Goal: Task Accomplishment & Management: Use online tool/utility

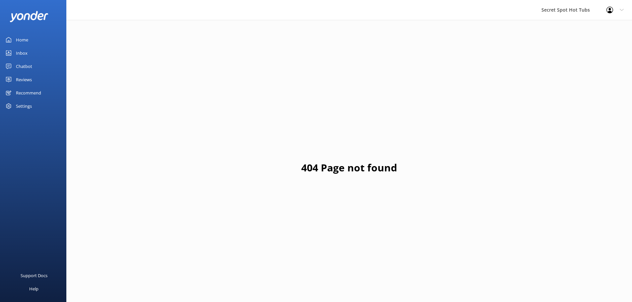
click at [28, 66] on div "Chatbot" at bounding box center [24, 66] width 16 height 13
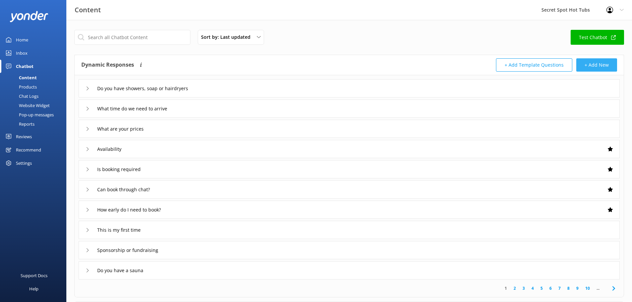
click at [598, 61] on button "+ Add New" at bounding box center [596, 64] width 41 height 13
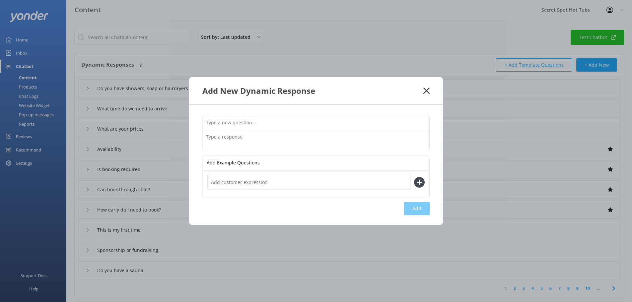
click at [245, 120] on input "text" at bounding box center [316, 122] width 227 height 15
type input "Locals Deal"
click at [322, 184] on input "text" at bounding box center [308, 182] width 203 height 15
type input "$20 locals deal"
click at [419, 182] on use at bounding box center [420, 182] width 6 height 6
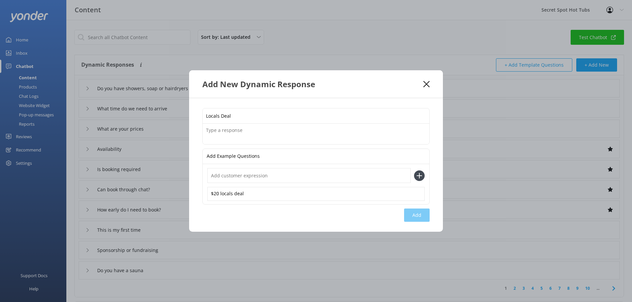
click at [249, 175] on input "text" at bounding box center [308, 175] width 203 height 15
type input "morning locals deal"
click at [422, 174] on icon at bounding box center [419, 176] width 11 height 11
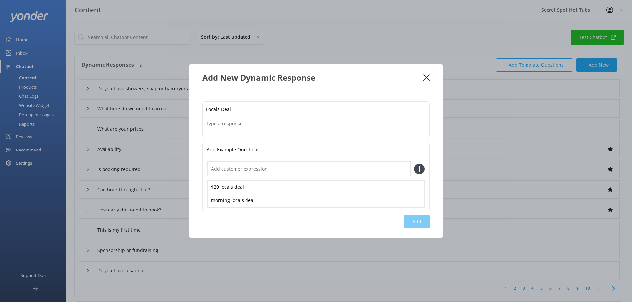
click at [426, 75] on icon at bounding box center [426, 77] width 6 height 7
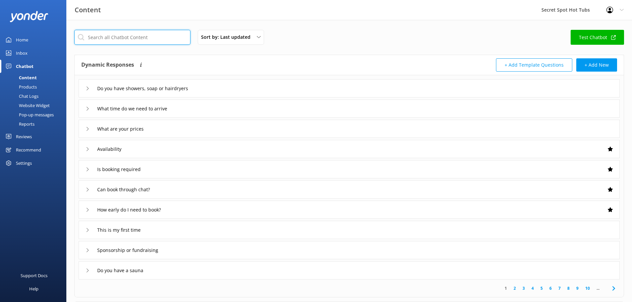
click at [161, 34] on input "text" at bounding box center [132, 37] width 116 height 15
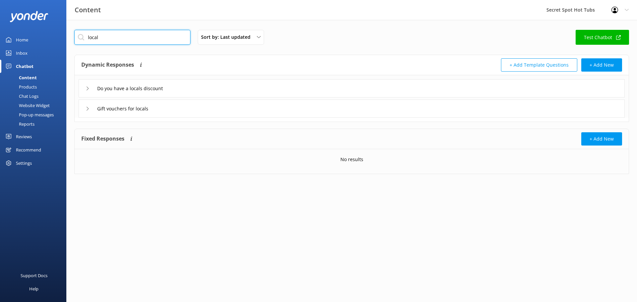
type input "local"
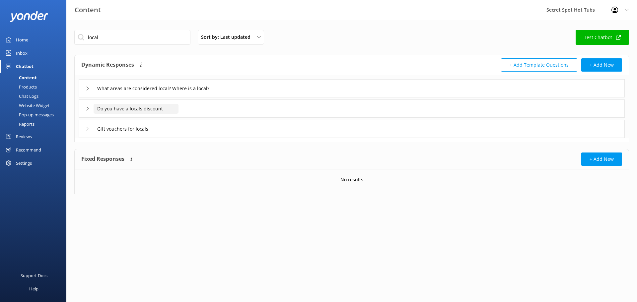
click at [145, 94] on input "Do you have a locals discount" at bounding box center [164, 89] width 141 height 10
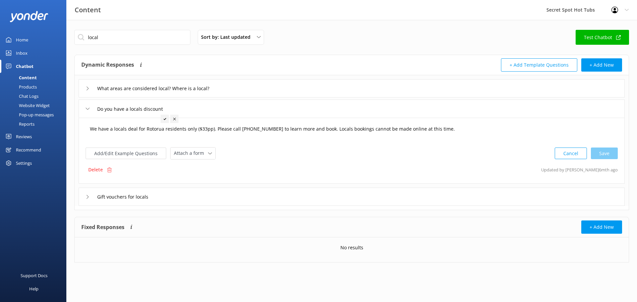
click at [121, 131] on textarea "We have a locals deal for Rotorua residents only ($33pp). Please call [PHONE_NU…" at bounding box center [351, 132] width 531 height 21
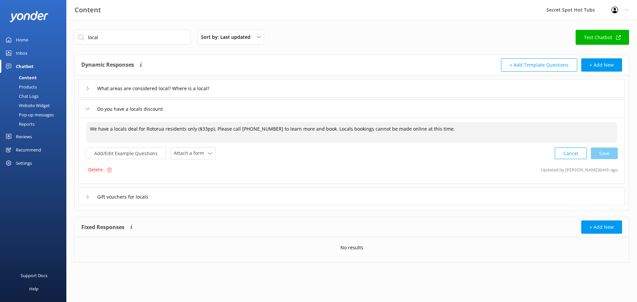
click at [214, 129] on textarea "We have a locals deal for Rotorua residents only ($33pp). Please call [PHONE_NU…" at bounding box center [351, 132] width 531 height 21
click at [91, 129] on textarea "We have a locals deal for Rotorua residents only ($33pp). Please call [PHONE_NU…" at bounding box center [351, 132] width 531 height 21
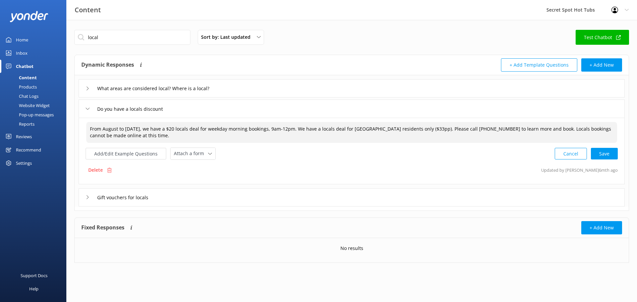
click at [312, 128] on textarea "From August to [DATE], we have a $20 locals deal for weekday morning bookings, …" at bounding box center [351, 132] width 531 height 21
drag, startPoint x: 111, startPoint y: 135, endPoint x: 186, endPoint y: 134, distance: 74.6
click at [186, 134] on textarea "From August to [DATE], we have a $20 locals deal for weekday morning bookings, …" at bounding box center [351, 132] width 531 height 21
click at [204, 135] on textarea "From August to [DATE], we have a $20 locals deal for weekday morning bookings, …" at bounding box center [351, 132] width 531 height 21
click at [602, 154] on div "Cancel Save" at bounding box center [586, 154] width 63 height 12
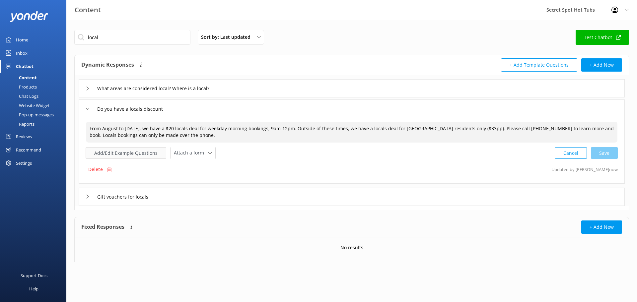
click at [138, 152] on button "Add/Edit Example Questions" at bounding box center [126, 153] width 81 height 12
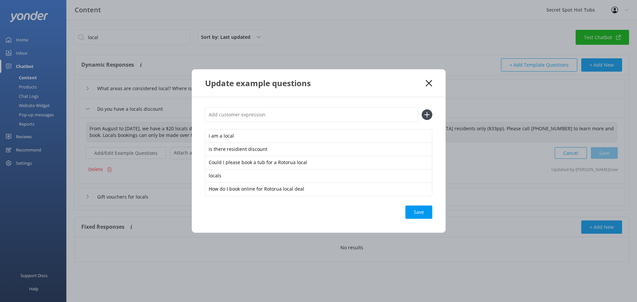
type textarea "From August to [DATE], we have a $20 locals deal for weekday morning bookings, …"
click at [262, 117] on input "text" at bounding box center [311, 114] width 213 height 15
type input "$20 locals booking"
click at [426, 112] on icon at bounding box center [427, 114] width 11 height 11
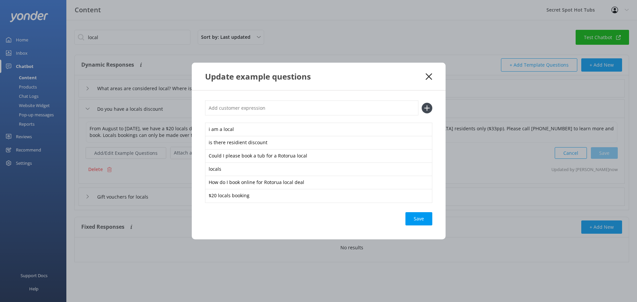
click at [276, 110] on input "text" at bounding box center [311, 108] width 213 height 15
type input "morning locals discount"
click at [430, 107] on icon at bounding box center [427, 108] width 11 height 11
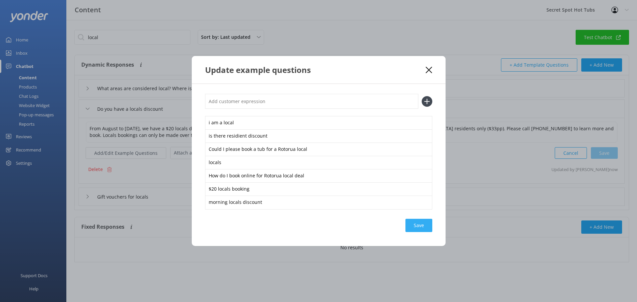
click at [411, 227] on div "Save" at bounding box center [418, 225] width 27 height 13
click at [429, 73] on icon at bounding box center [429, 70] width 6 height 7
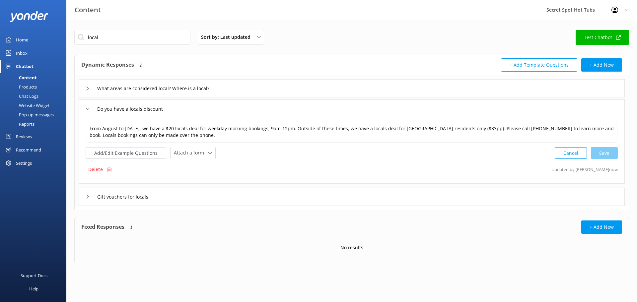
click at [24, 50] on div "Inbox" at bounding box center [22, 52] width 12 height 13
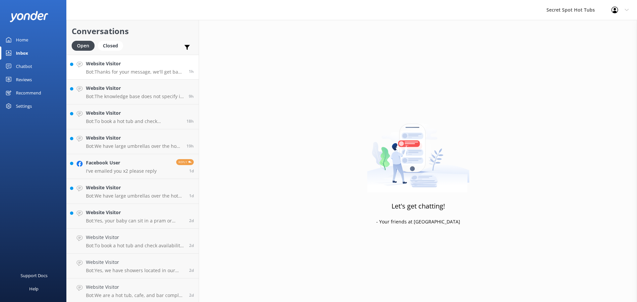
click at [128, 68] on div "Website Visitor Bot: Thanks for your message, we'll get back to you as soon as …" at bounding box center [135, 67] width 98 height 14
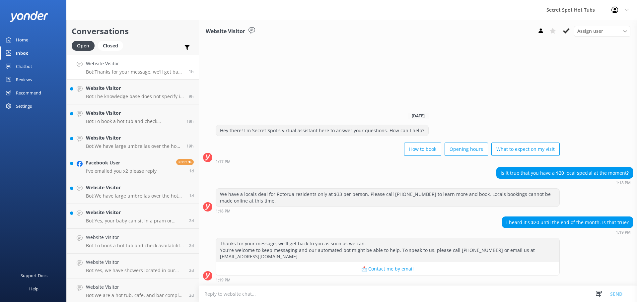
click at [320, 293] on textarea at bounding box center [418, 294] width 438 height 16
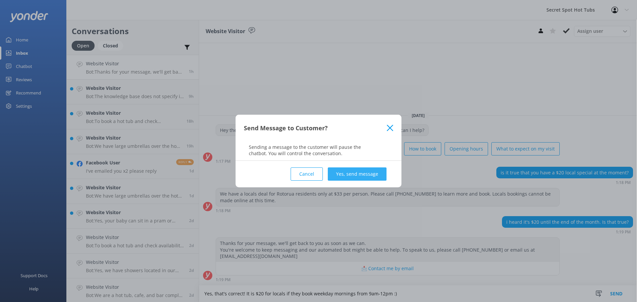
type textarea "Yes, that's correct! It is $20 for locals if they book weekday mornings from 9a…"
click at [359, 171] on button "Yes, send message" at bounding box center [357, 174] width 59 height 13
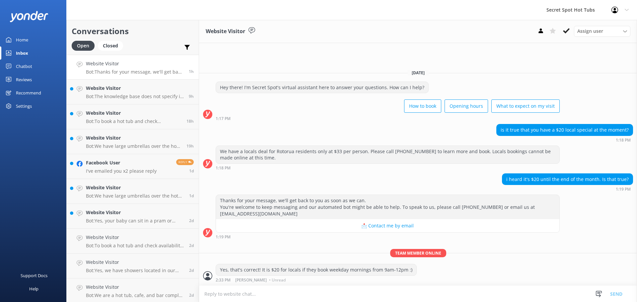
click at [359, 169] on div "1:18 PM" at bounding box center [388, 168] width 344 height 5
click at [141, 97] on p "Bot: The knowledge base does not specify if the shower is included with a hot t…" at bounding box center [135, 97] width 98 height 6
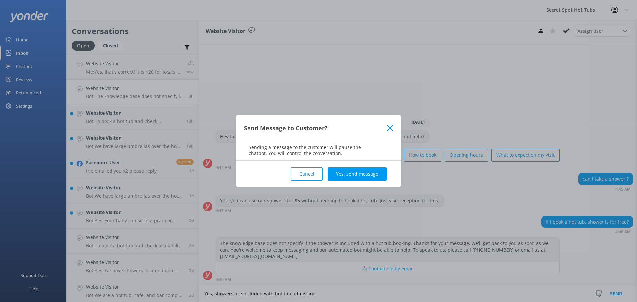
type textarea "Yes, showers are included with hot tub admission"
drag, startPoint x: 402, startPoint y: 90, endPoint x: 367, endPoint y: 151, distance: 70.3
drag, startPoint x: 367, startPoint y: 151, endPoint x: 358, endPoint y: 178, distance: 28.9
click at [358, 178] on button "Yes, send message" at bounding box center [357, 174] width 59 height 13
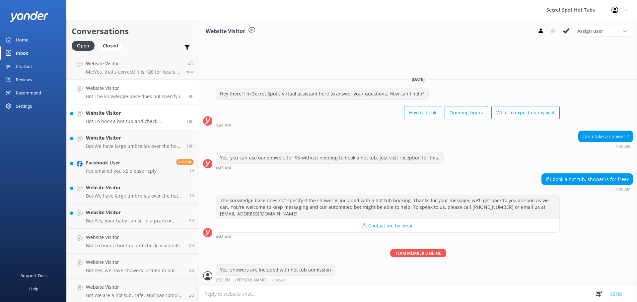
click at [129, 115] on h4 "Website Visitor" at bounding box center [134, 112] width 96 height 7
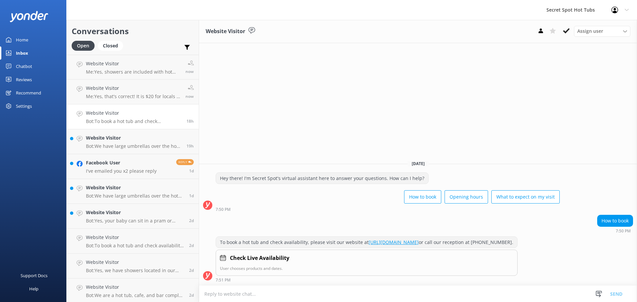
click at [291, 212] on div "Hey there! I'm Secret Spot's virtual assistant here to answer your questions. H…" at bounding box center [418, 194] width 438 height 42
click at [568, 29] on icon at bounding box center [566, 31] width 7 height 7
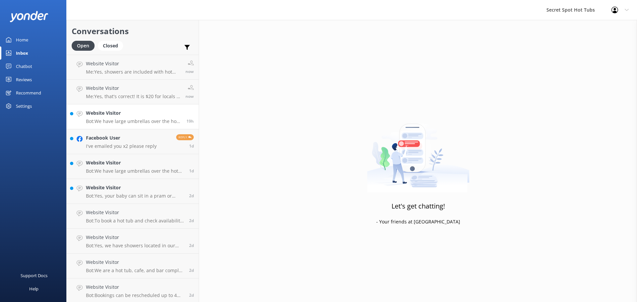
click at [123, 120] on p "Bot: We have large umbrellas over the hot tubs that provide partial cover. Secr…" at bounding box center [134, 121] width 96 height 6
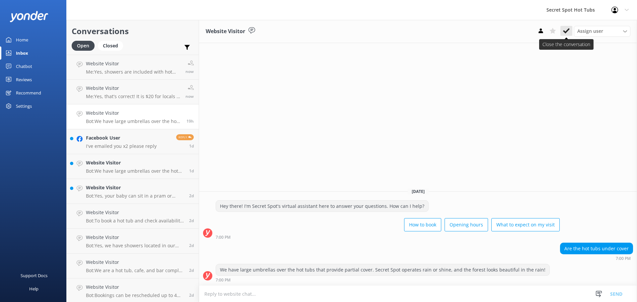
click at [563, 30] on button at bounding box center [566, 31] width 12 height 10
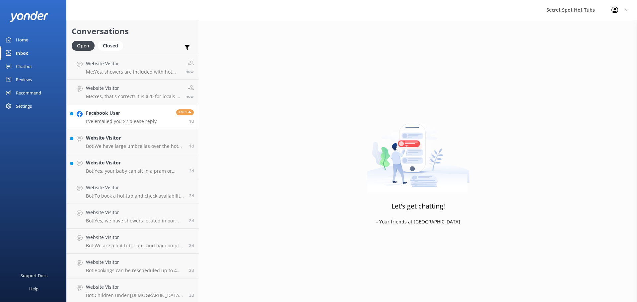
click at [111, 126] on link "Facebook User I've emailed you x2 please reply Reply 1d" at bounding box center [133, 116] width 132 height 25
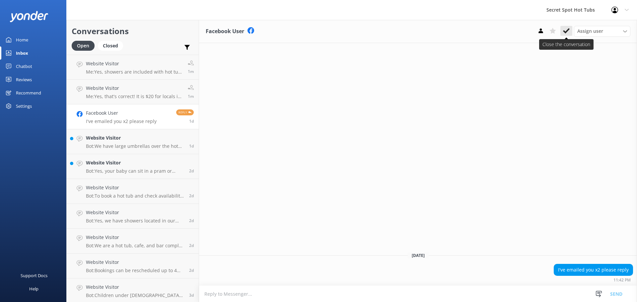
click at [568, 33] on icon at bounding box center [566, 31] width 7 height 7
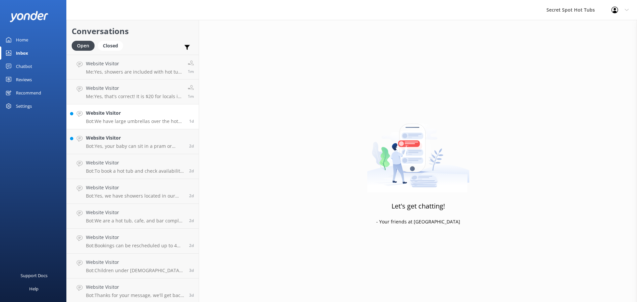
click at [117, 116] on h4 "Website Visitor" at bounding box center [135, 112] width 98 height 7
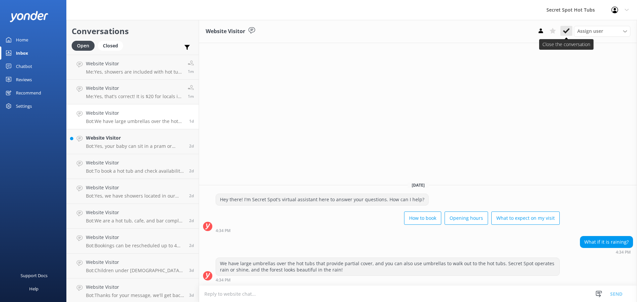
click at [569, 31] on icon at bounding box center [566, 31] width 7 height 7
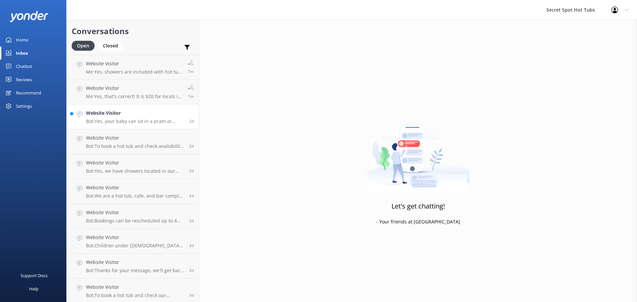
click at [118, 122] on p "Bot: Yes, your baby can sit in a pram or buggy beside the hot tub while you soa…" at bounding box center [135, 121] width 98 height 6
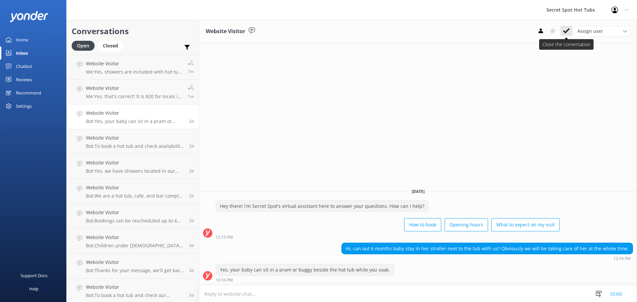
click at [563, 32] on icon at bounding box center [566, 31] width 7 height 7
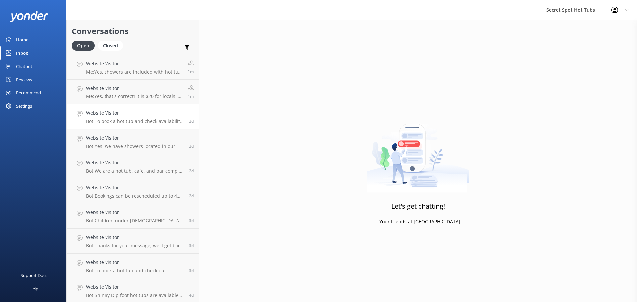
click at [129, 121] on p "Bot: To book a hot tub and check availability, please visit our website at [URL…" at bounding box center [135, 121] width 98 height 6
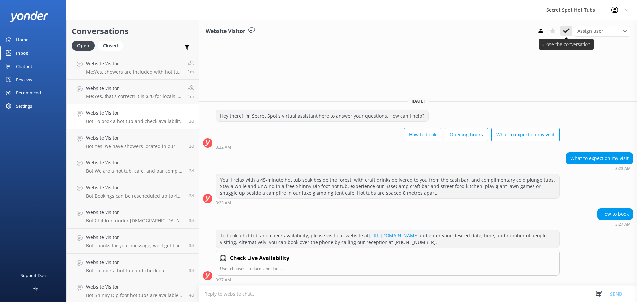
click at [563, 31] on button at bounding box center [566, 31] width 12 height 10
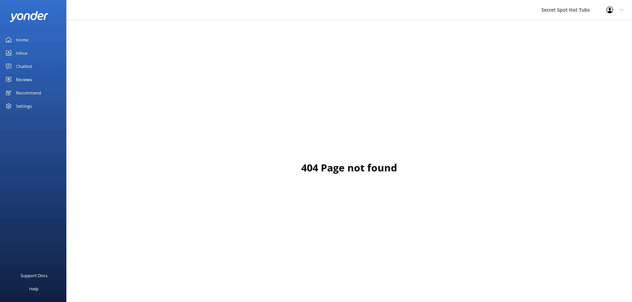
click at [25, 65] on div "Chatbot" at bounding box center [24, 66] width 16 height 13
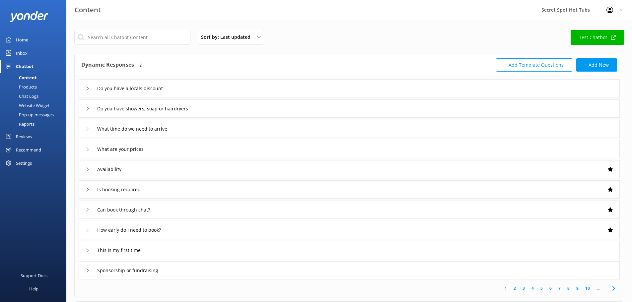
click at [29, 112] on div "Pop-up messages" at bounding box center [29, 114] width 50 height 9
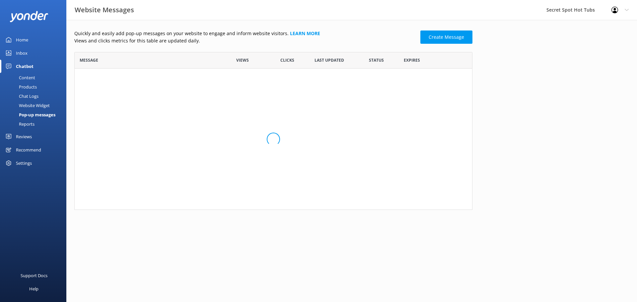
scroll to position [5, 5]
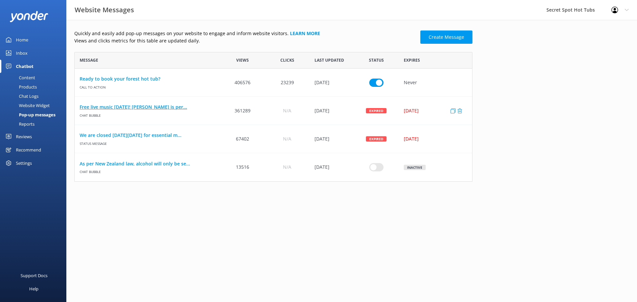
click at [110, 107] on link "Free live music on Saturday! Jamie Agnew is per..." at bounding box center [148, 107] width 136 height 7
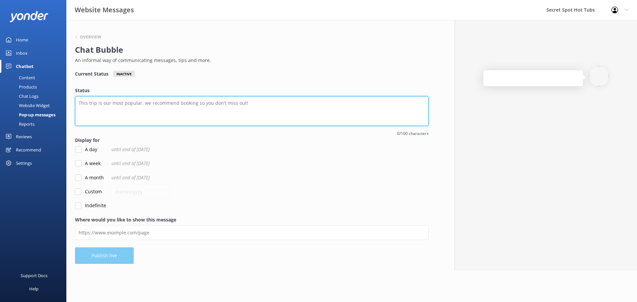
click at [121, 104] on textarea "Status" at bounding box center [252, 111] width 354 height 30
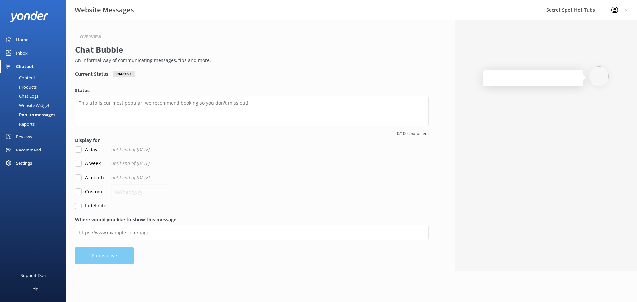
click at [78, 35] on div "Overview" at bounding box center [250, 37] width 350 height 9
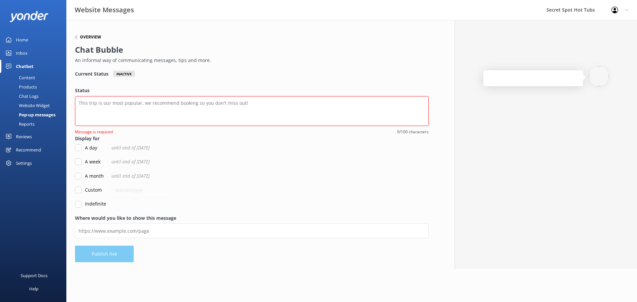
click at [83, 38] on h6 "Overview" at bounding box center [90, 37] width 21 height 4
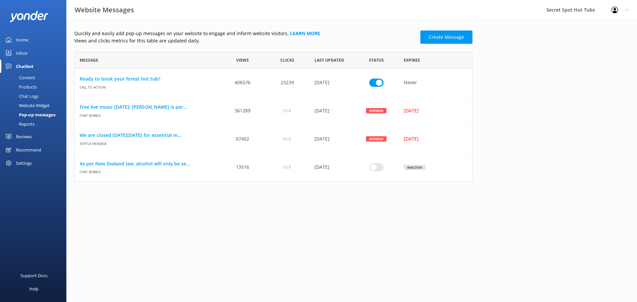
scroll to position [125, 393]
click at [148, 105] on link "Free live music on Saturday! Jamie Agnew is per..." at bounding box center [148, 107] width 136 height 7
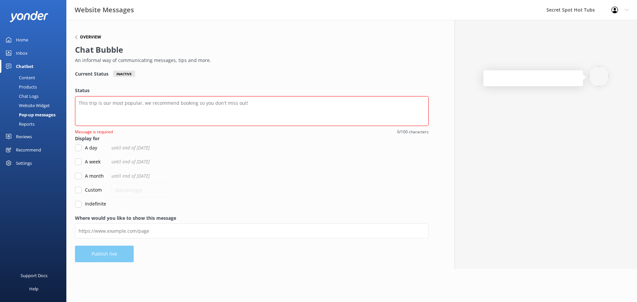
click at [76, 37] on icon at bounding box center [76, 37] width 4 height 4
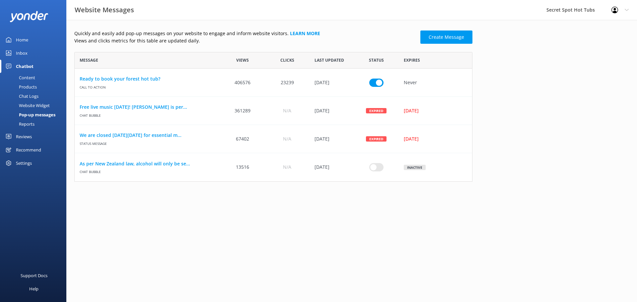
scroll to position [125, 393]
drag, startPoint x: 79, startPoint y: 107, endPoint x: 189, endPoint y: 108, distance: 110.5
click at [189, 108] on div "Free live music on Saturday! Jamie Agnew is per... Chat bubble" at bounding box center [148, 111] width 146 height 28
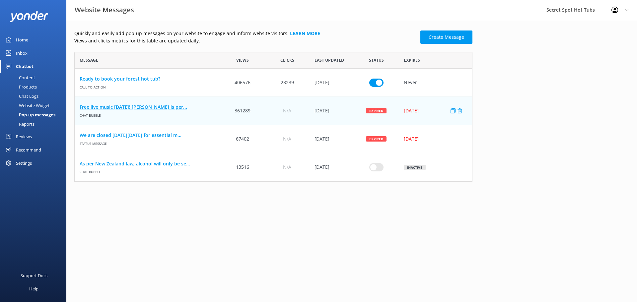
copy link "Free live music on Saturday! Jamie Agnew is per.."
click at [177, 105] on link "Free live music on Saturday! Jamie Agnew is per..." at bounding box center [148, 107] width 136 height 7
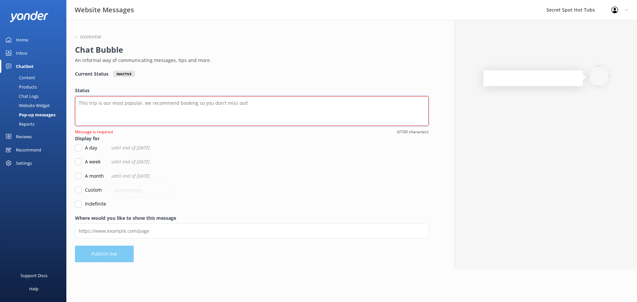
click at [151, 105] on textarea "Status" at bounding box center [252, 111] width 354 height 30
paste textarea "Free live music on Saturday! Jamie Agnew is per.."
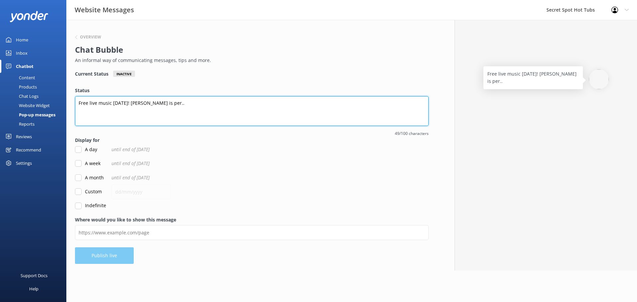
drag, startPoint x: 185, startPoint y: 103, endPoint x: 140, endPoint y: 103, distance: 44.8
click at [140, 103] on textarea "Free live music on Saturday! Jamie Agnew is per.." at bounding box center [252, 111] width 354 height 30
type textarea "Free live music on Saturday! Matt Barnard is performing, 2-5pm."
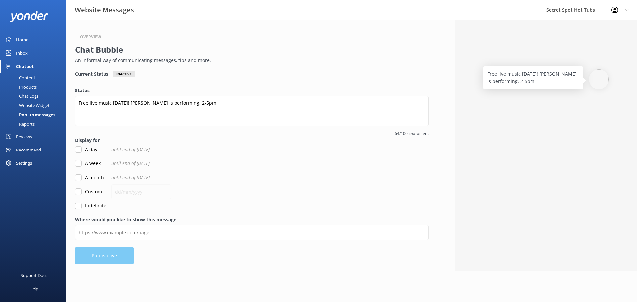
click at [265, 169] on form "Status Free live music on Saturday! Matt Barnard is performing, 2-5pm. 64/100 c…" at bounding box center [252, 148] width 354 height 122
click at [79, 193] on input "Custom" at bounding box center [78, 191] width 7 height 7
checkbox input "true"
click at [121, 192] on input "text" at bounding box center [140, 191] width 59 height 15
click at [224, 187] on form "Status Free live music on Saturday! Matt Barnard is performing, 2-5pm. 64/100 c…" at bounding box center [252, 148] width 354 height 122
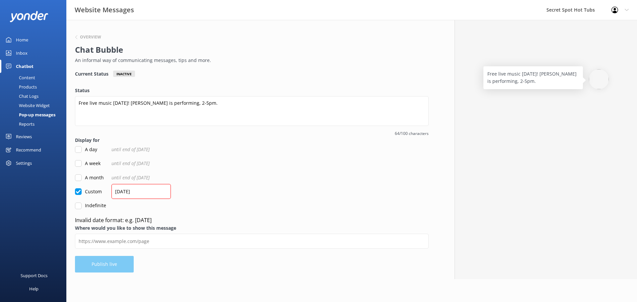
click at [222, 181] on form "Status Free live music on Saturday! Matt Barnard is performing, 2-5pm. 64/100 c…" at bounding box center [252, 156] width 354 height 138
click at [151, 189] on input "24/08/25" at bounding box center [140, 191] width 59 height 15
click at [194, 188] on div "Custom 24/08/25" at bounding box center [252, 191] width 354 height 7
click at [130, 191] on input "24/08/25" at bounding box center [140, 191] width 59 height 15
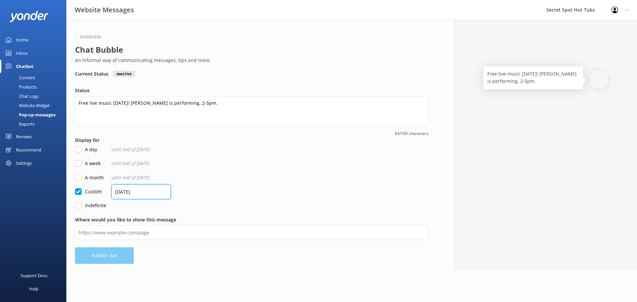
type input "24/08/2025"
click at [215, 184] on form "Status Free live music on Saturday! Matt Barnard is performing, 2-5pm. 64/100 c…" at bounding box center [252, 148] width 354 height 122
click at [208, 186] on form "Status Free live music on Saturday! Matt Barnard is performing, 2-5pm. 64/100 c…" at bounding box center [252, 148] width 354 height 122
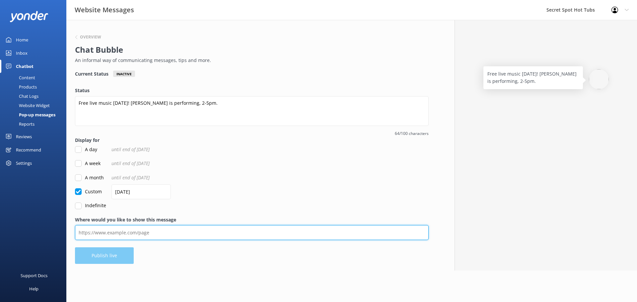
click at [173, 237] on input "Where would you like to show this message" at bounding box center [252, 232] width 354 height 15
paste input "[URL][DOMAIN_NAME]"
type input "[URL][DOMAIN_NAME]"
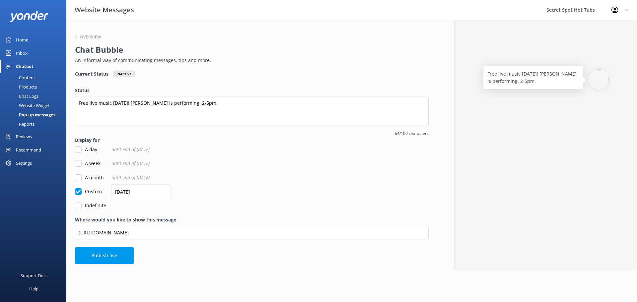
click at [203, 204] on div "Indefinite" at bounding box center [252, 205] width 354 height 7
click at [110, 259] on button "Publish live" at bounding box center [104, 256] width 59 height 17
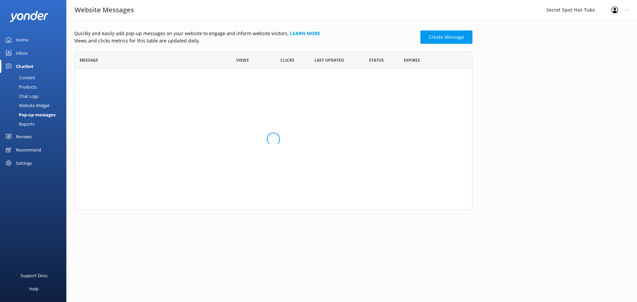
scroll to position [153, 393]
